Goal: Check status: Check status

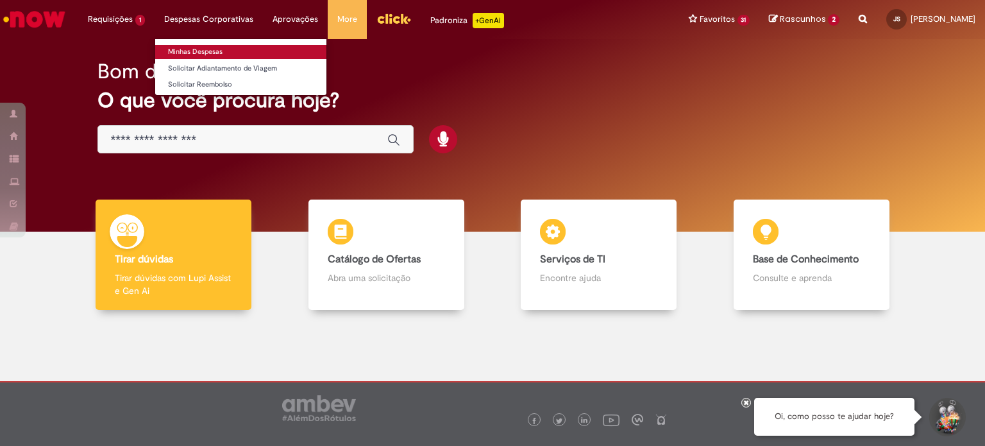
click at [202, 49] on link "Minhas Despesas" at bounding box center [240, 52] width 171 height 14
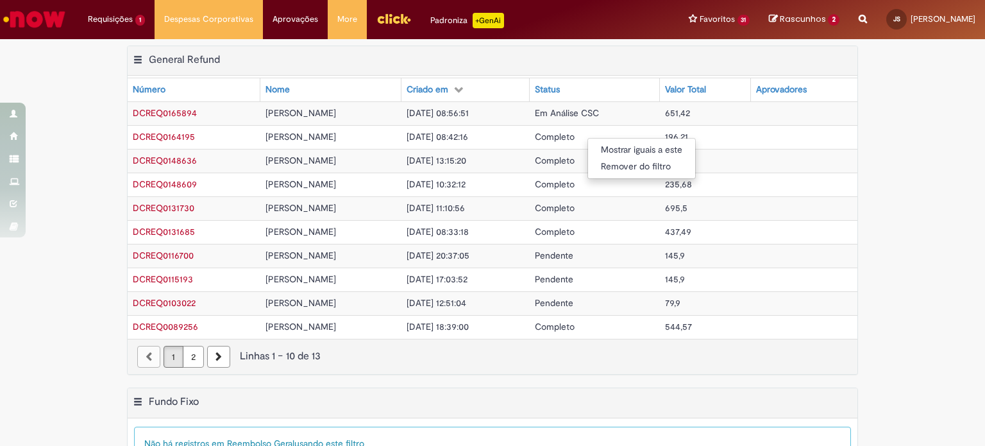
click at [910, 115] on div "Mostrar iguais a este Remover do filtro" at bounding box center [492, 223] width 985 height 446
click at [179, 135] on span "DCREQ0164195" at bounding box center [164, 137] width 62 height 12
click at [179, 111] on span "DCREQ0165894" at bounding box center [165, 113] width 64 height 12
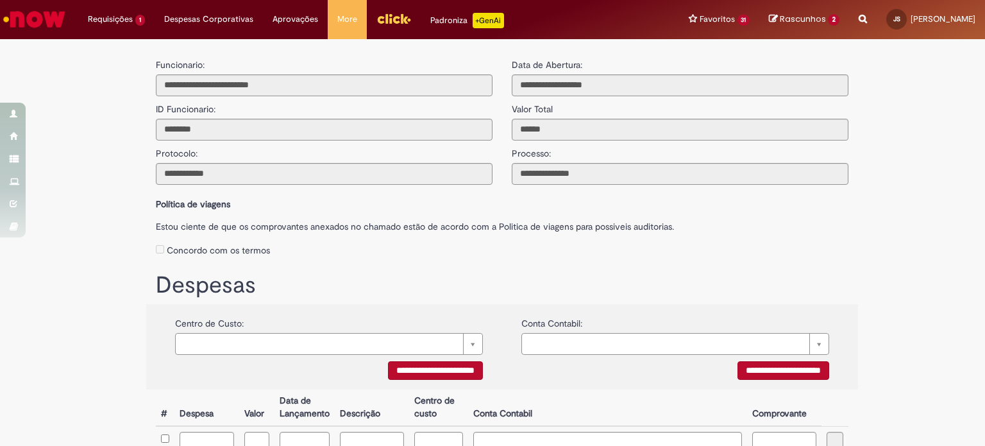
click at [628, 204] on label "Política de viagens" at bounding box center [502, 200] width 692 height 19
drag, startPoint x: 630, startPoint y: 228, endPoint x: 406, endPoint y: 229, distance: 224.4
click at [406, 229] on label "Estou ciente de que os comprovantes anexados no chamado estão de acordo com a P…" at bounding box center [502, 222] width 692 height 19
drag, startPoint x: 323, startPoint y: 231, endPoint x: 193, endPoint y: 229, distance: 130.1
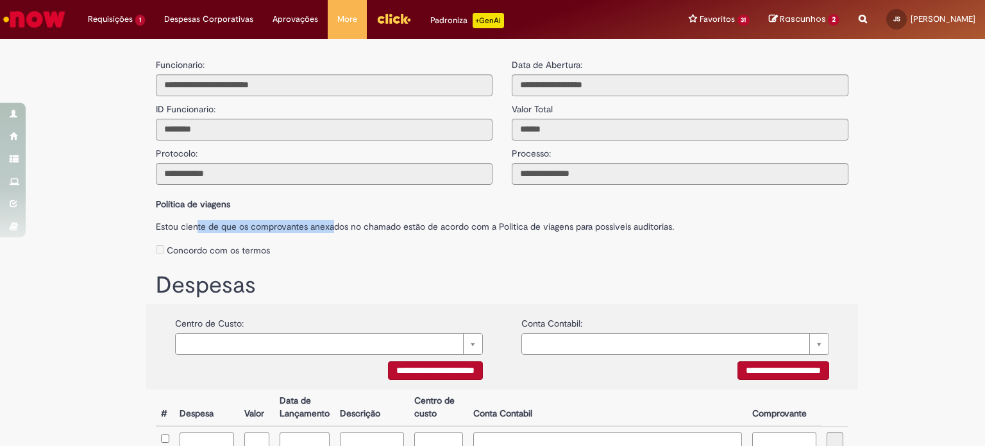
click at [193, 229] on label "Estou ciente de que os comprovantes anexados no chamado estão de acordo com a P…" at bounding box center [502, 222] width 692 height 19
click at [542, 235] on div "Política de viagens Estou ciente de que os comprovantes anexados no chamado est…" at bounding box center [502, 225] width 712 height 69
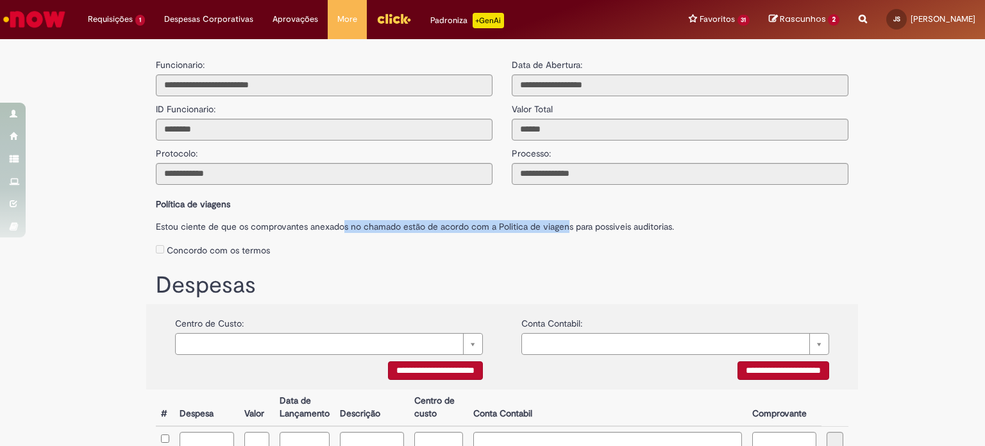
drag, startPoint x: 561, startPoint y: 228, endPoint x: 336, endPoint y: 221, distance: 225.1
click at [336, 221] on label "Estou ciente de que os comprovantes anexados no chamado estão de acordo com a P…" at bounding box center [502, 222] width 692 height 19
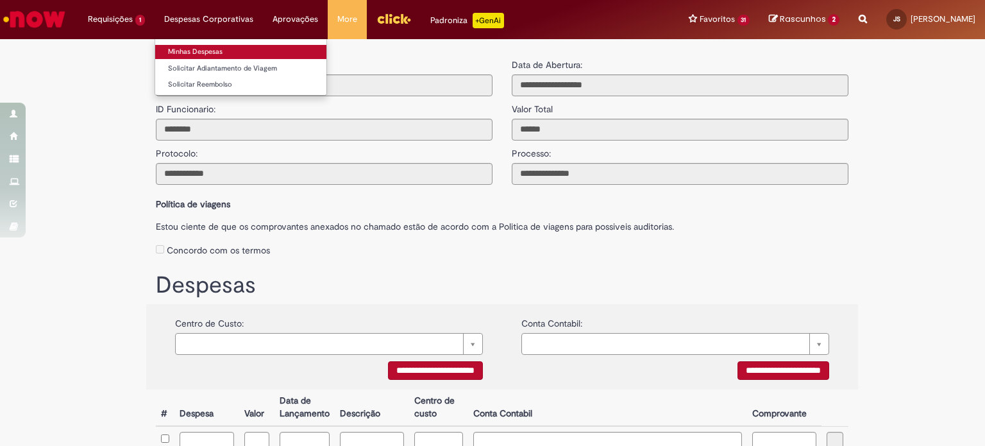
click at [195, 51] on link "Minhas Despesas" at bounding box center [240, 52] width 171 height 14
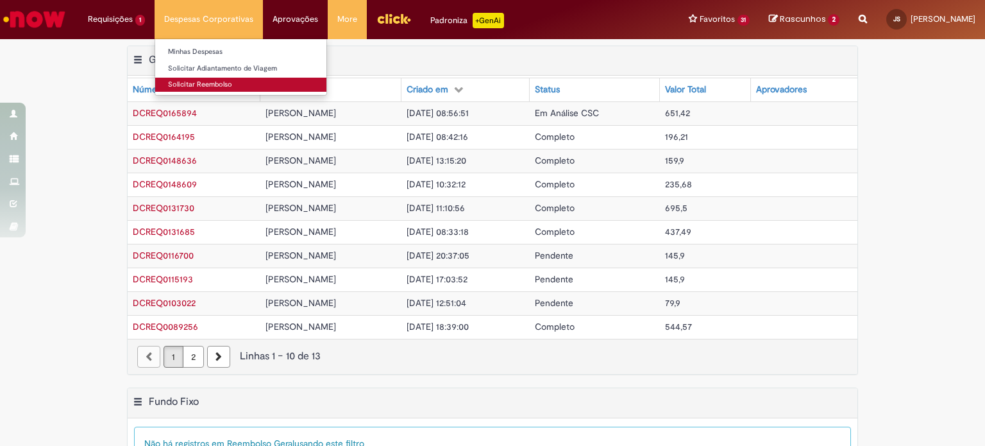
click at [211, 82] on link "Solicitar Reembolso" at bounding box center [240, 85] width 171 height 14
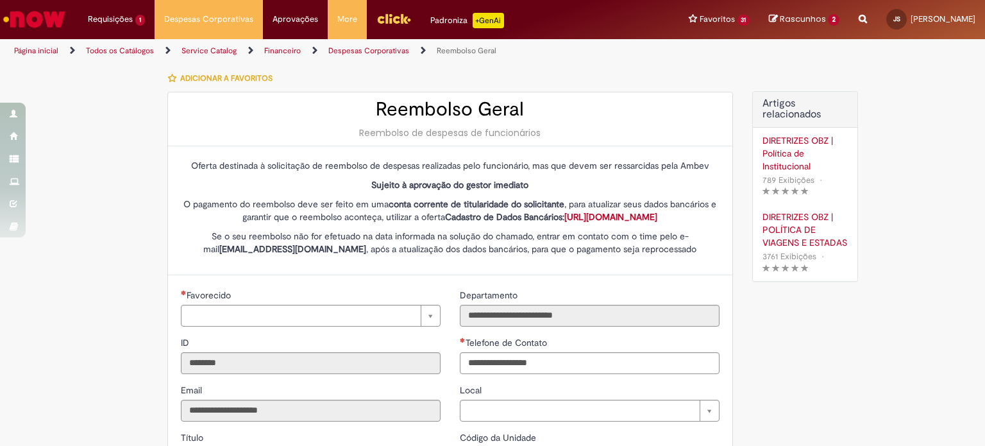
type input "**********"
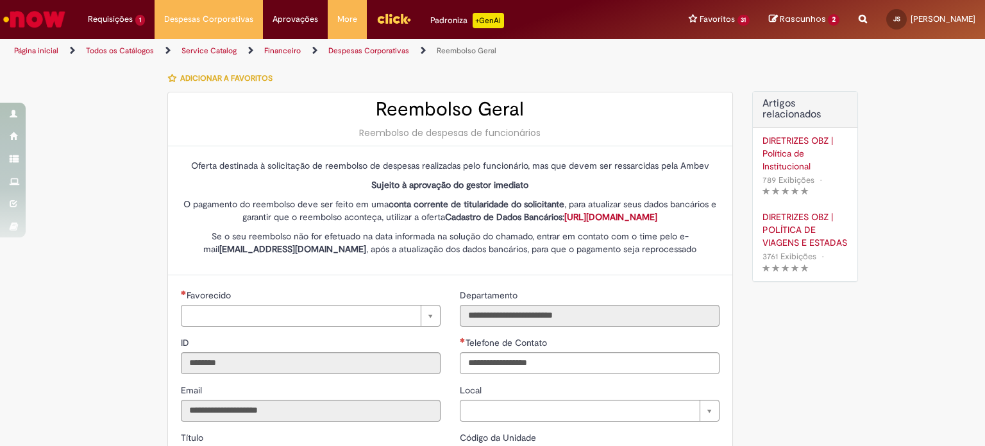
type input "**********"
drag, startPoint x: 379, startPoint y: 260, endPoint x: 195, endPoint y: 263, distance: 184.0
click at [219, 254] on strong "[EMAIL_ADDRESS][DOMAIN_NAME]" at bounding box center [292, 249] width 147 height 12
copy strong "[EMAIL_ADDRESS][DOMAIN_NAME]"
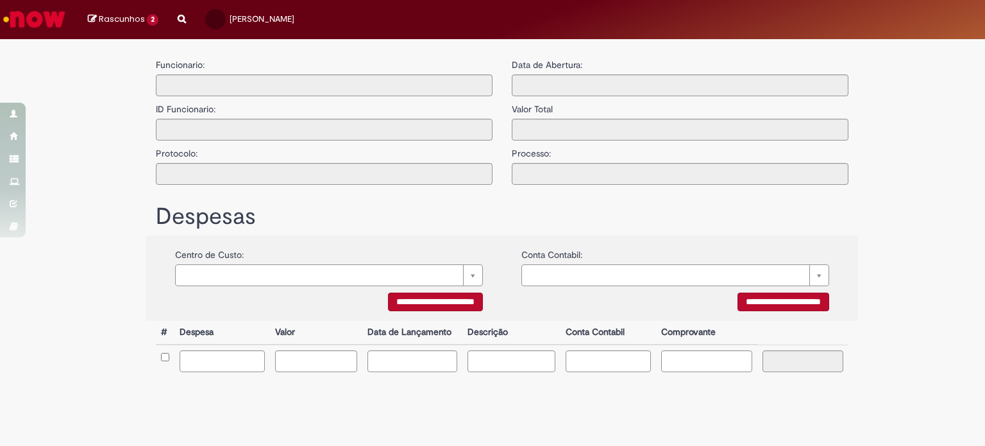
type input "**********"
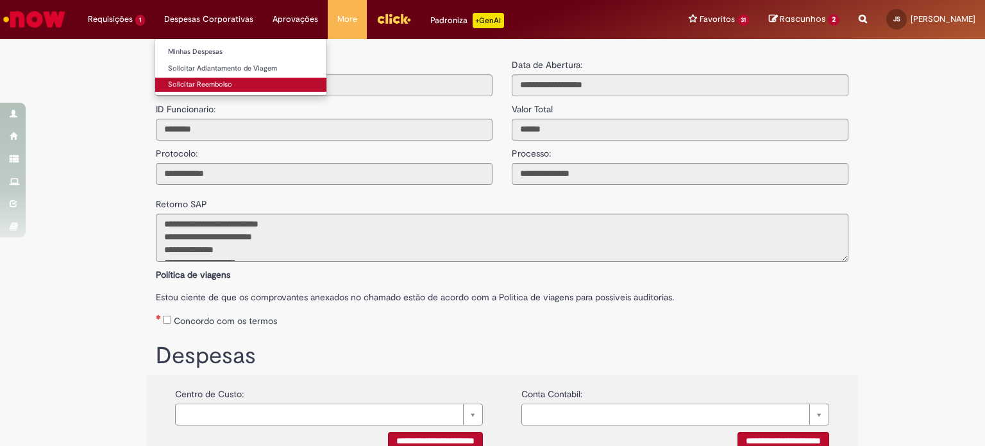
click at [200, 79] on link "Solicitar Reembolso" at bounding box center [240, 85] width 171 height 14
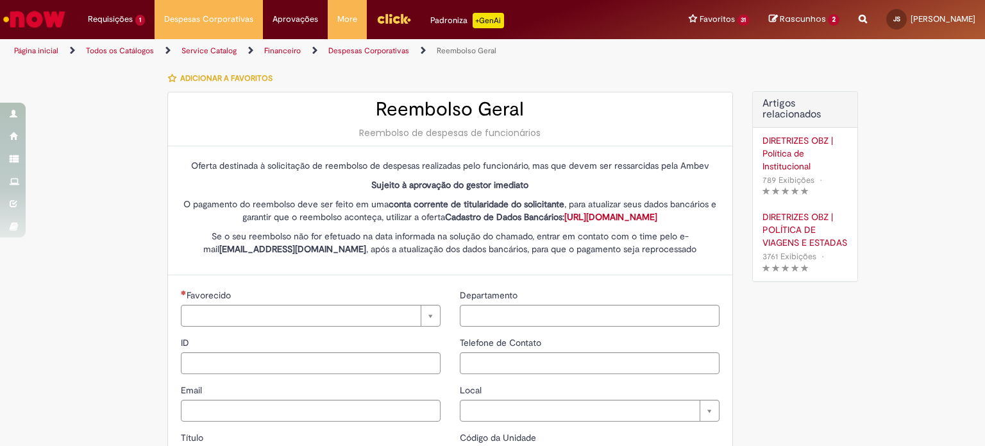
type input "********"
type input "**********"
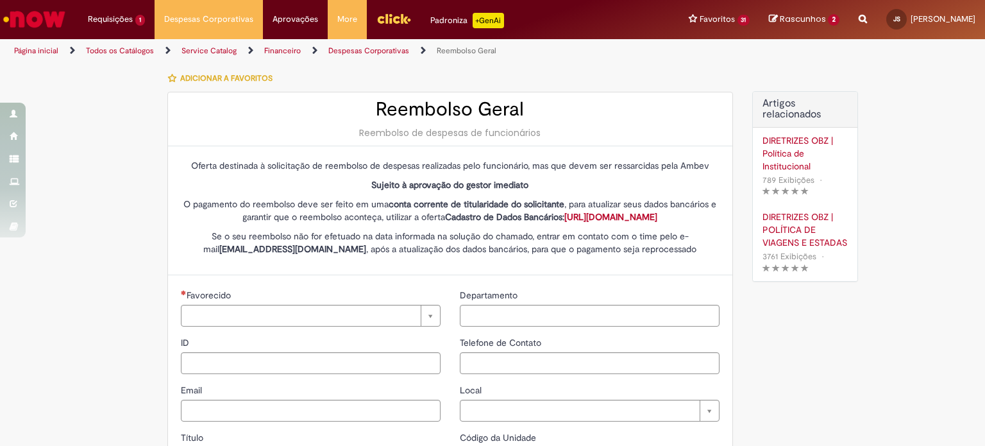
type input "****"
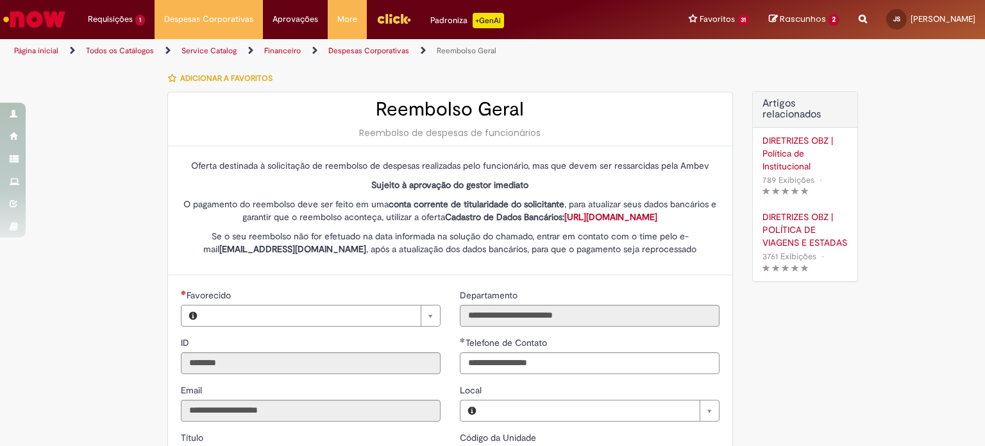
type input "**********"
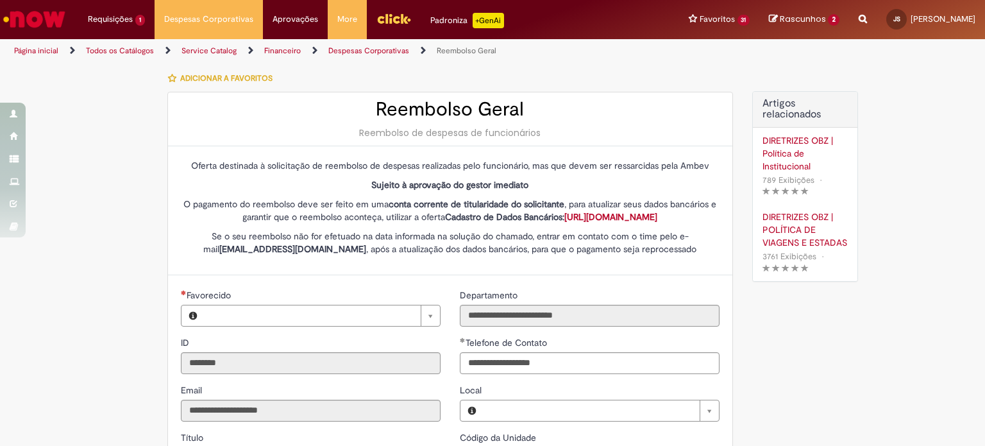
type input "**********"
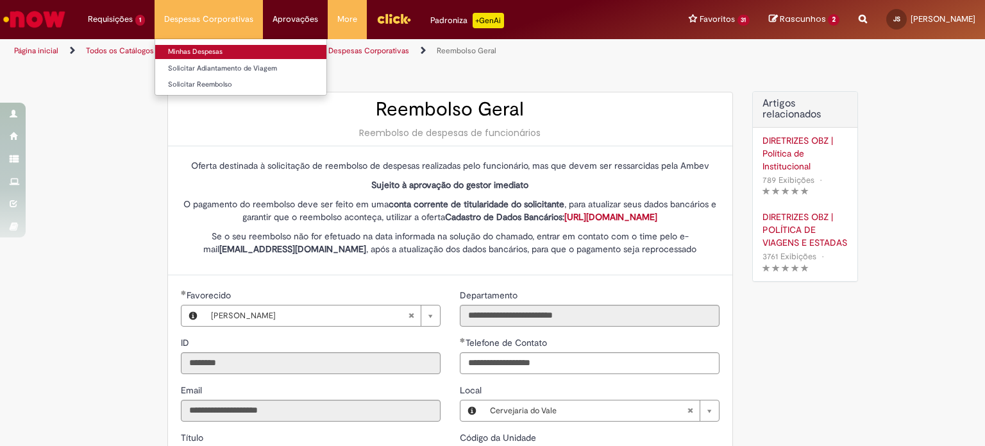
click at [215, 50] on link "Minhas Despesas" at bounding box center [240, 52] width 171 height 14
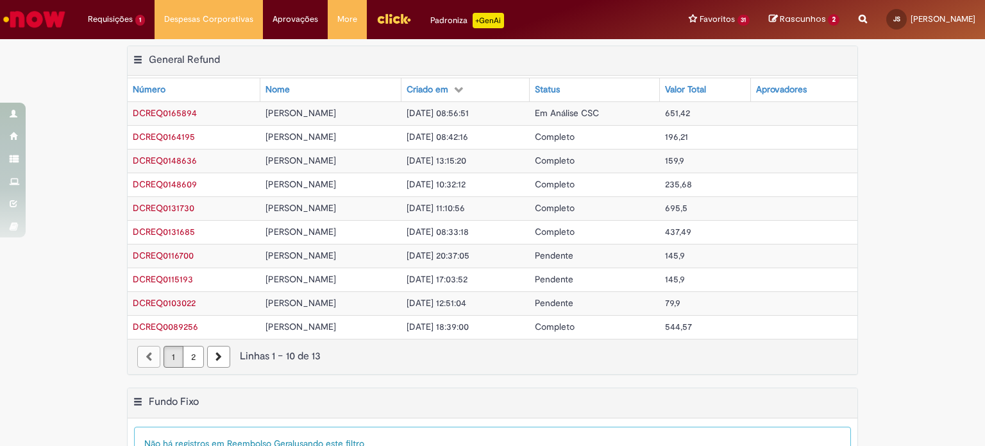
click at [923, 158] on div "Exportar como PDF Exportar como Excel Exportar como CSV General Refund Tabela -…" at bounding box center [492, 217] width 985 height 342
click at [435, 131] on span "[DATE] 08:42:16" at bounding box center [437, 137] width 62 height 12
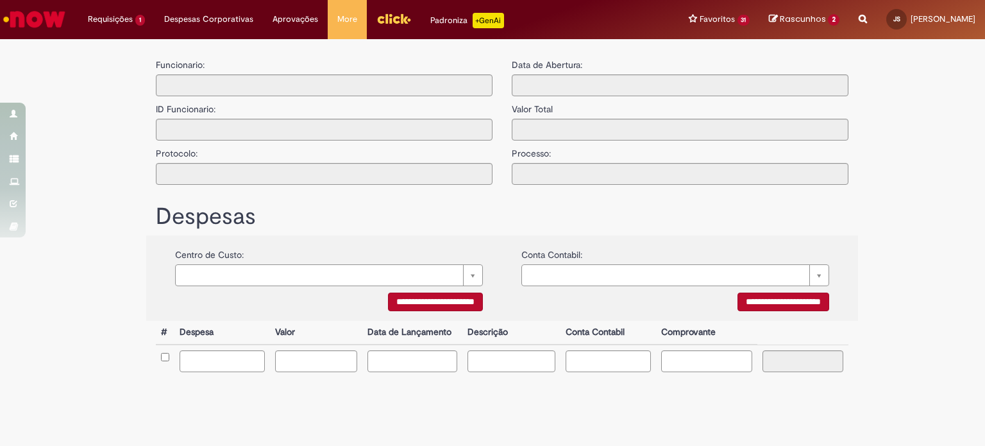
type input "**********"
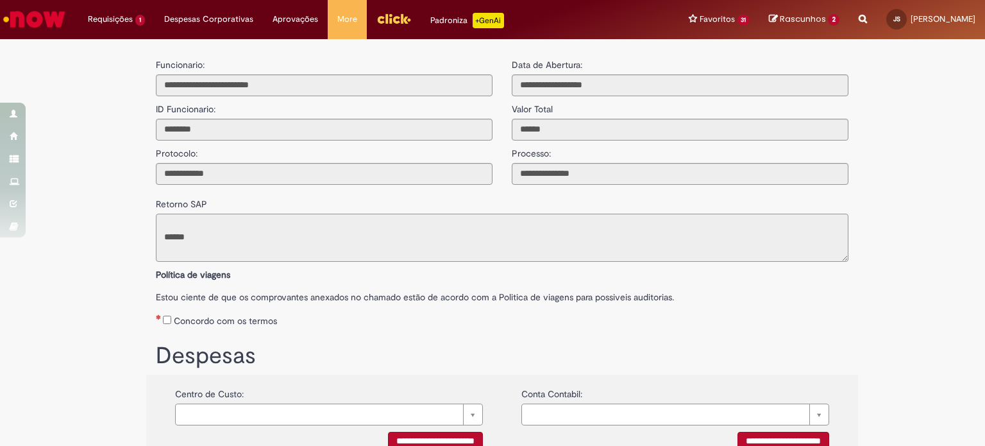
scroll to position [47, 0]
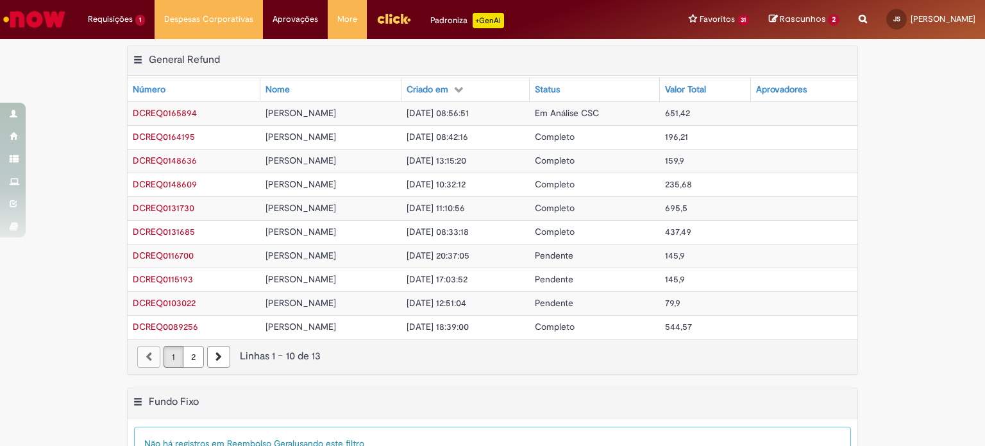
click at [901, 109] on div "Exportar como PDF Exportar como Excel Exportar como CSV General Refund Tabela -…" at bounding box center [492, 217] width 985 height 342
drag, startPoint x: 204, startPoint y: 136, endPoint x: 125, endPoint y: 135, distance: 78.9
click at [128, 135] on td "DCREQ0164195" at bounding box center [194, 137] width 133 height 24
copy span "DCREQ0164195"
click at [169, 133] on span "DCREQ0164195" at bounding box center [164, 137] width 62 height 12
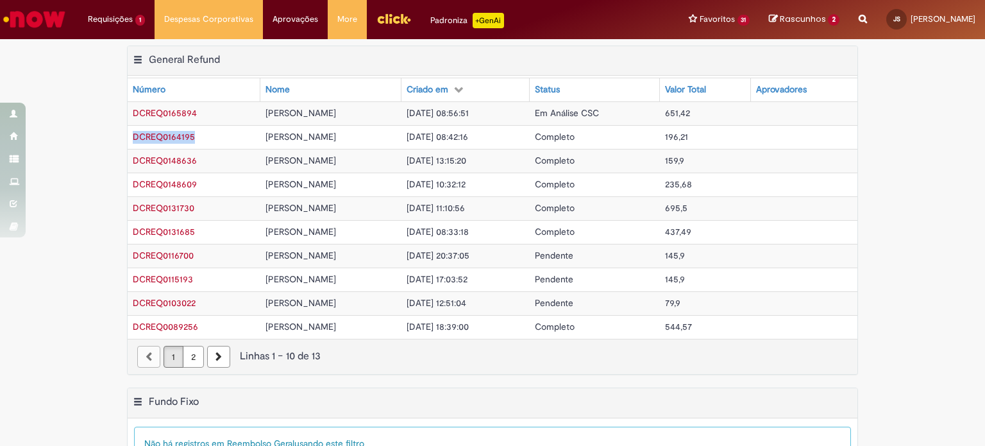
click at [177, 135] on span "DCREQ0164195" at bounding box center [164, 137] width 62 height 12
click at [31, 90] on div "Exportar como PDF Exportar como Excel Exportar como CSV General Refund Tabela -…" at bounding box center [492, 217] width 985 height 342
click at [171, 133] on span "DCREQ0164195" at bounding box center [164, 137] width 62 height 12
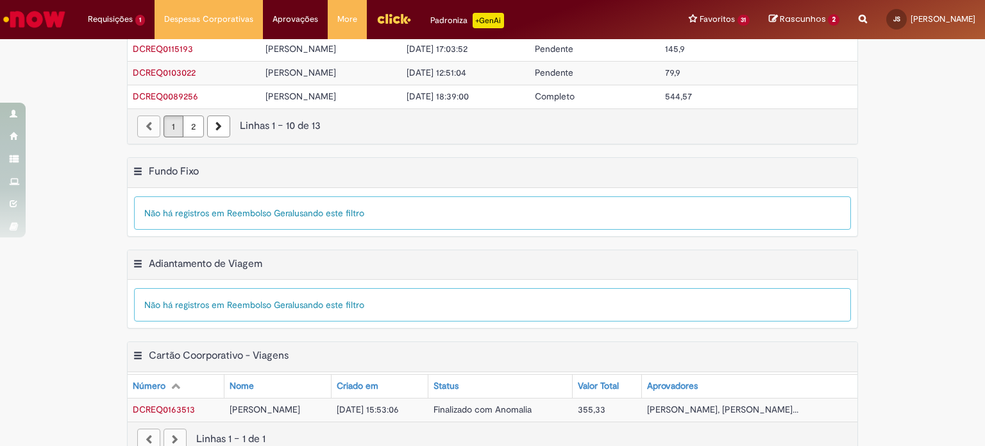
scroll to position [249, 0]
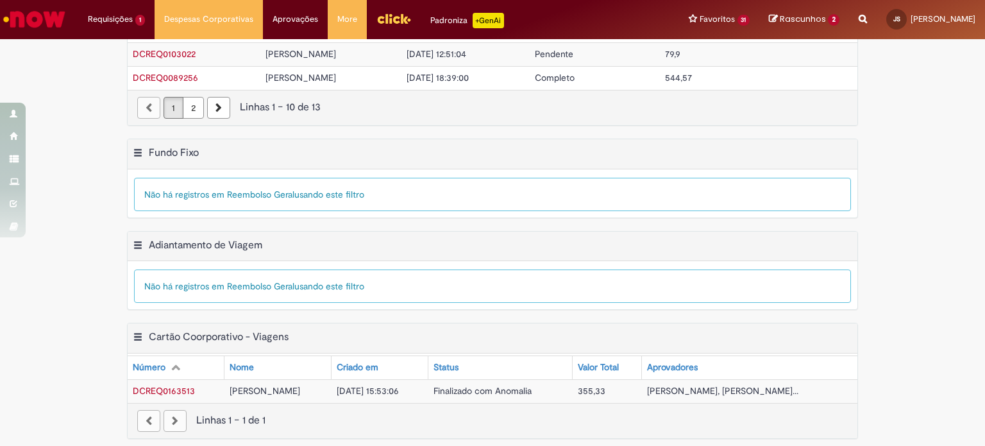
click at [181, 385] on span "DCREQ0163513" at bounding box center [164, 391] width 62 height 12
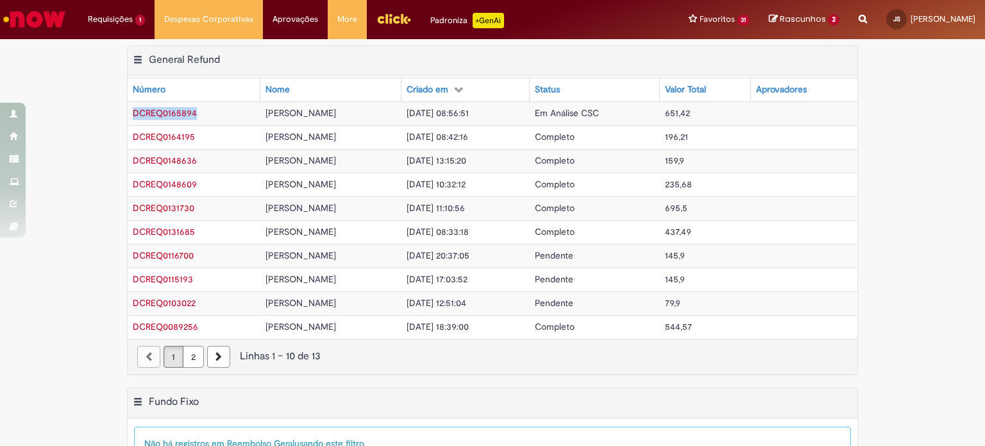
drag, startPoint x: 202, startPoint y: 111, endPoint x: 128, endPoint y: 114, distance: 74.4
click at [128, 114] on td "DCREQ0165894" at bounding box center [194, 113] width 133 height 24
copy span "DCREQ0165894"
click at [156, 134] on span "DCREQ0164195" at bounding box center [164, 137] width 62 height 12
click at [78, 143] on div "Exportar como PDF Exportar como Excel Exportar como CSV General Refund Tabela -…" at bounding box center [492, 217] width 985 height 342
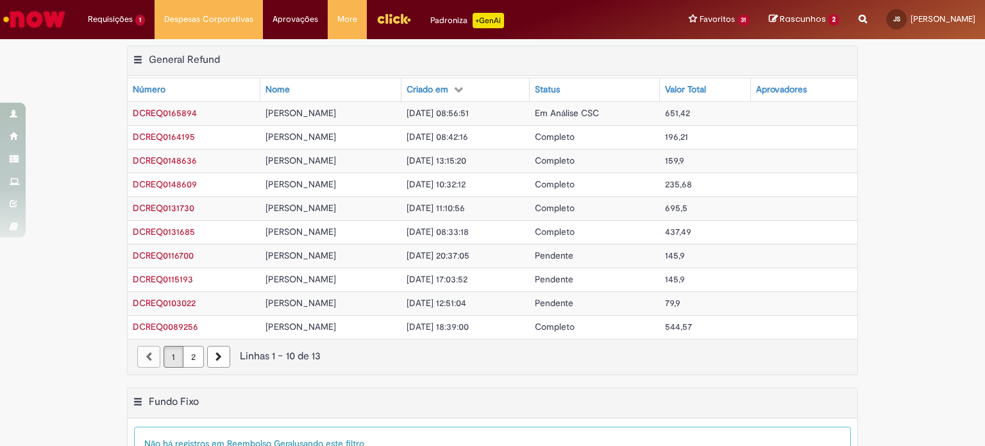
click at [155, 133] on span "DCREQ0164195" at bounding box center [164, 137] width 62 height 12
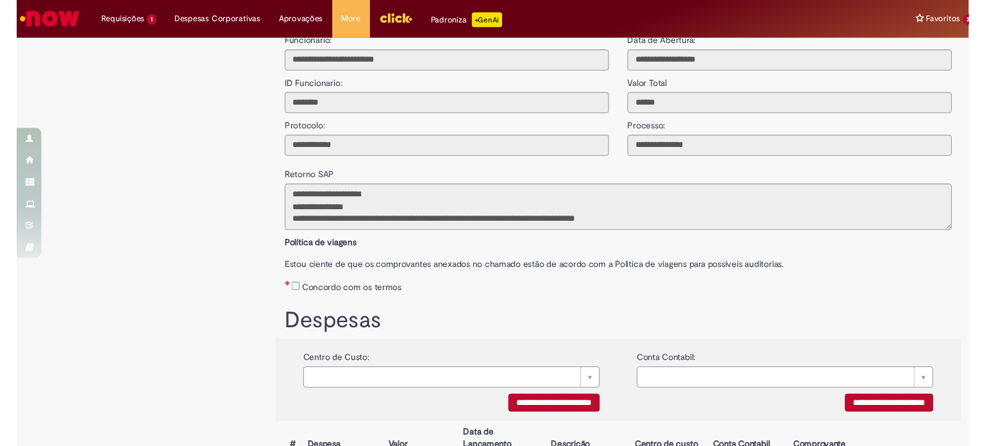
scroll to position [38, 0]
